Goal: Transaction & Acquisition: Obtain resource

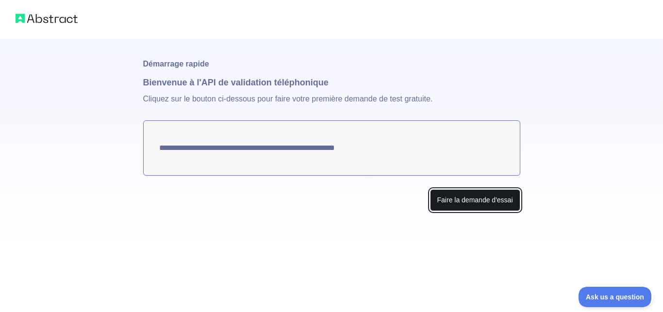
click at [468, 195] on button "Faire la demande d'essai" at bounding box center [475, 200] width 90 height 22
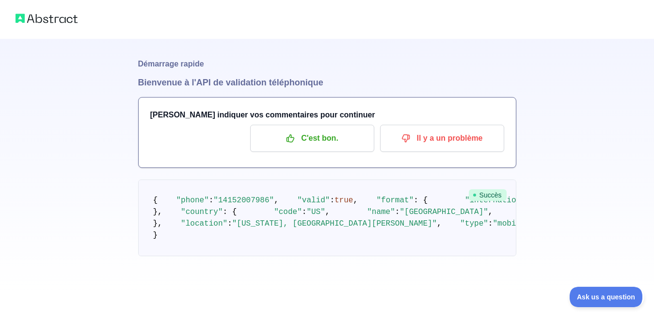
scroll to position [11, 0]
click at [328, 130] on p "C'est bon." at bounding box center [313, 138] width 110 height 16
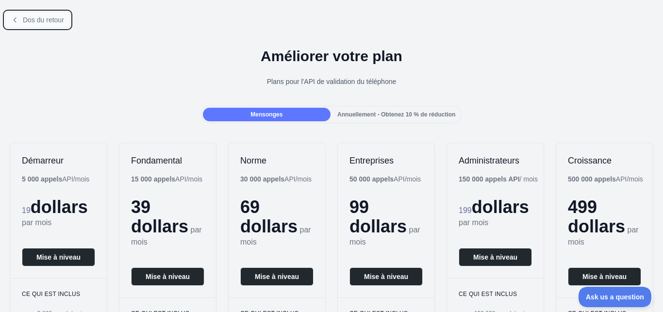
click at [16, 18] on icon at bounding box center [15, 19] width 2 height 4
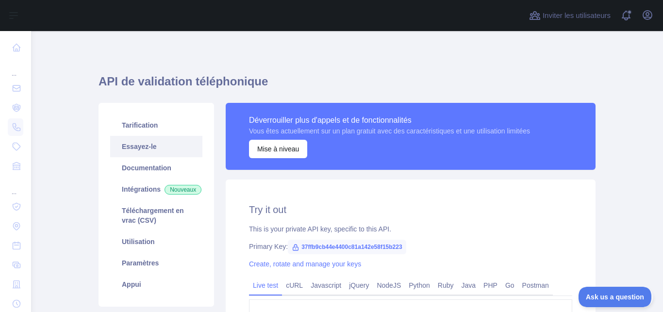
type textarea "**********"
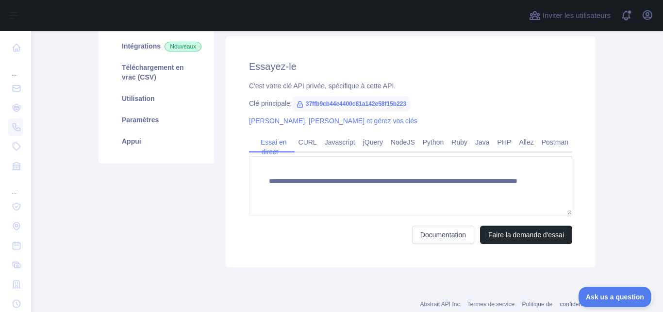
scroll to position [144, 0]
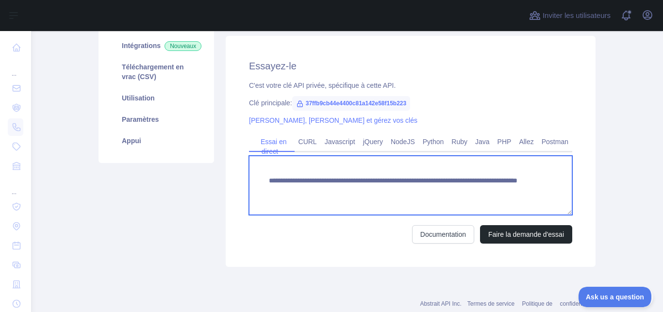
click at [403, 188] on textarea "**********" at bounding box center [410, 185] width 323 height 59
click at [476, 190] on textarea "**********" at bounding box center [410, 185] width 323 height 59
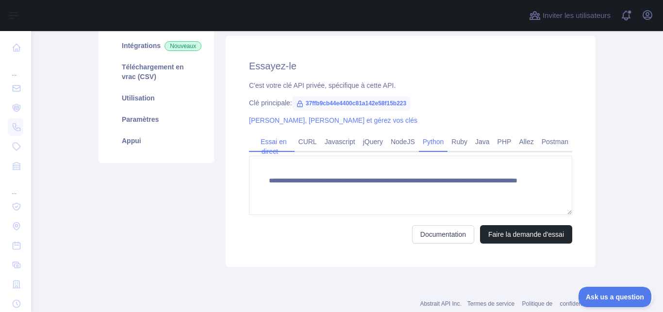
click at [425, 142] on link "Python" at bounding box center [433, 142] width 29 height 16
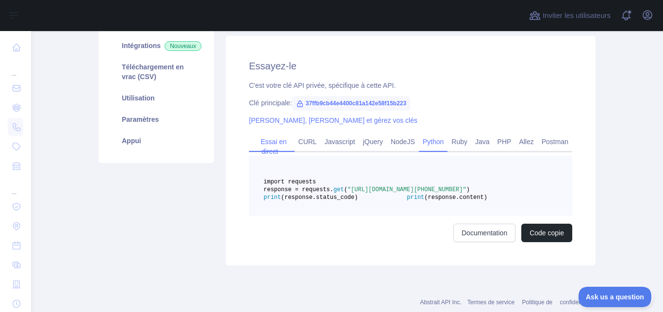
click at [268, 142] on link "Essai en direct" at bounding box center [272, 146] width 30 height 25
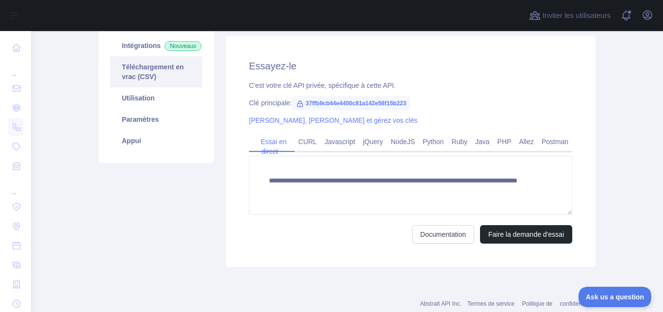
click at [156, 77] on link "Téléchargement en vrac (CSV)" at bounding box center [156, 71] width 92 height 31
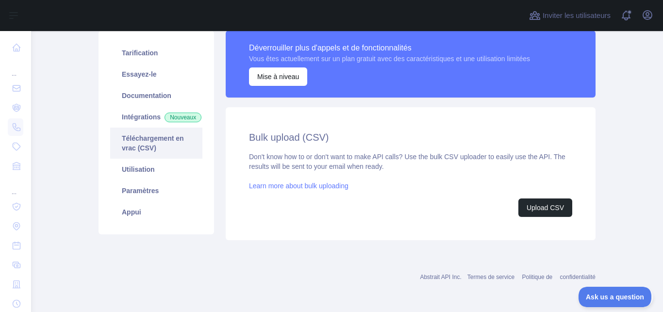
scroll to position [76, 0]
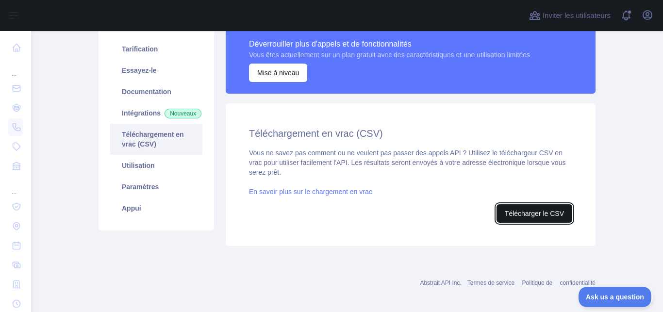
click at [539, 213] on button "Télécharger le CSV" at bounding box center [534, 213] width 76 height 18
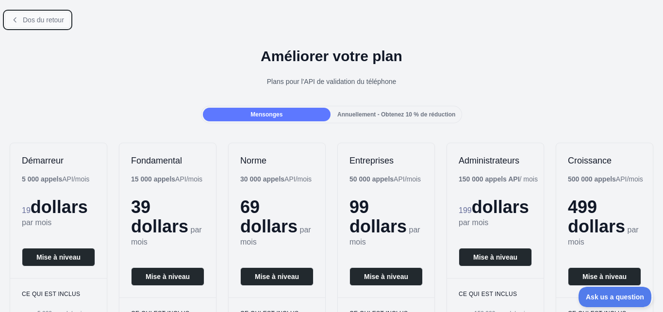
click at [14, 17] on icon at bounding box center [15, 20] width 8 height 8
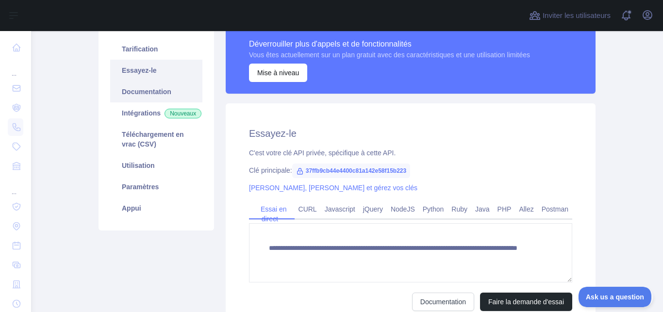
click at [153, 89] on link "Documentation" at bounding box center [156, 91] width 92 height 21
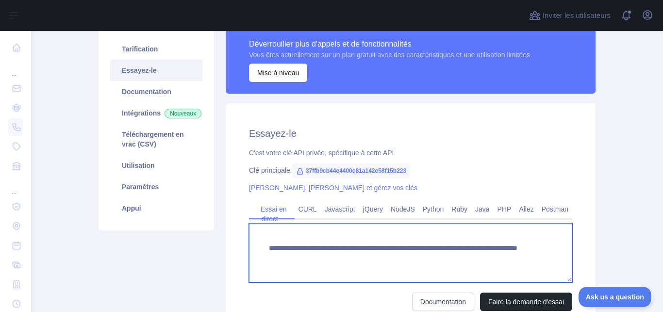
click at [449, 248] on textarea "**********" at bounding box center [410, 252] width 323 height 59
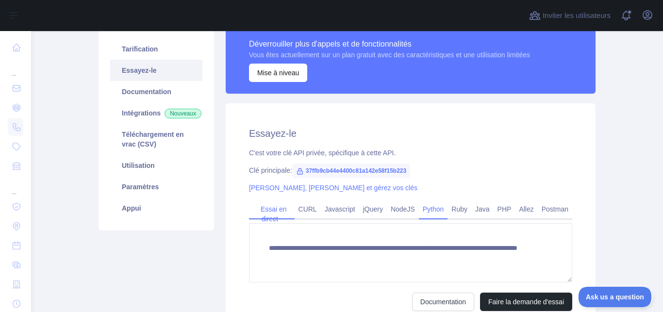
click at [428, 208] on link "Python" at bounding box center [433, 209] width 29 height 16
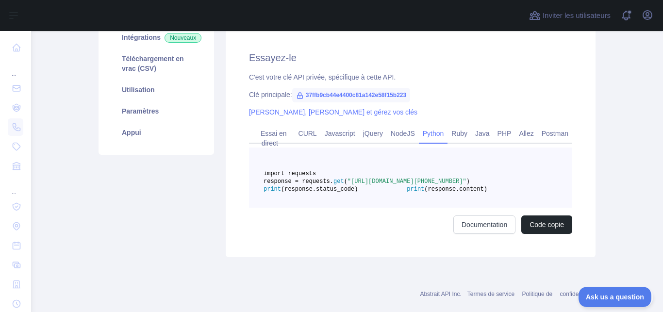
scroll to position [153, 0]
click at [537, 233] on button "Code copie" at bounding box center [546, 223] width 51 height 18
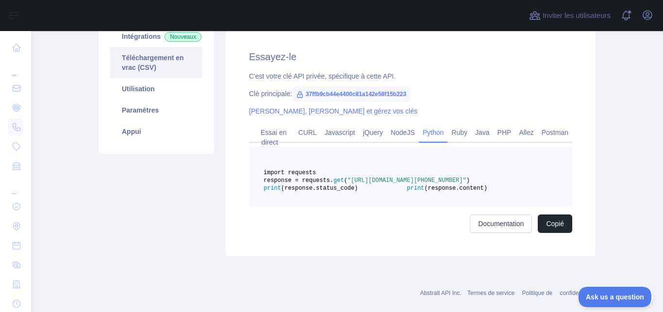
click at [155, 66] on link "Téléchargement en vrac (CSV)" at bounding box center [156, 62] width 92 height 31
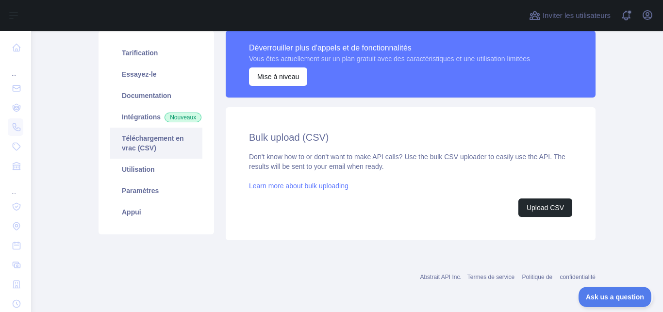
scroll to position [76, 0]
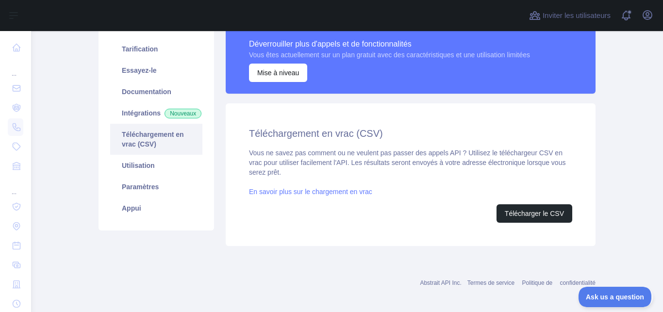
click at [327, 193] on link "En savoir plus sur le chargement en vrac" at bounding box center [310, 192] width 123 height 8
